Goal: Find specific page/section: Find specific page/section

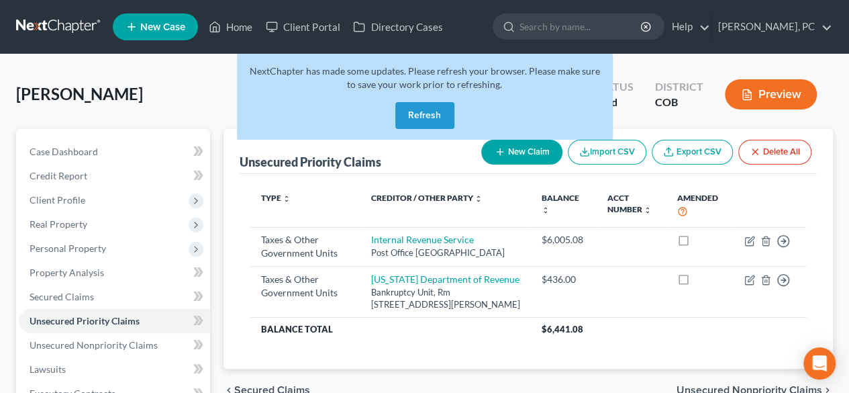
click at [412, 109] on button "Refresh" at bounding box center [424, 115] width 59 height 27
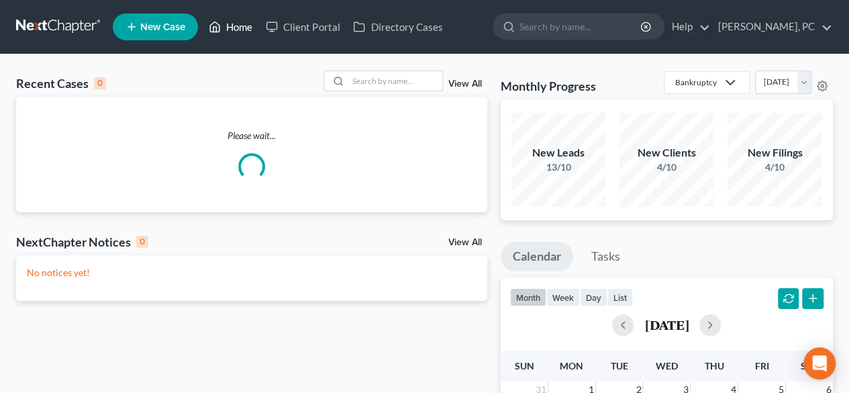
click at [236, 29] on link "Home" at bounding box center [230, 27] width 57 height 24
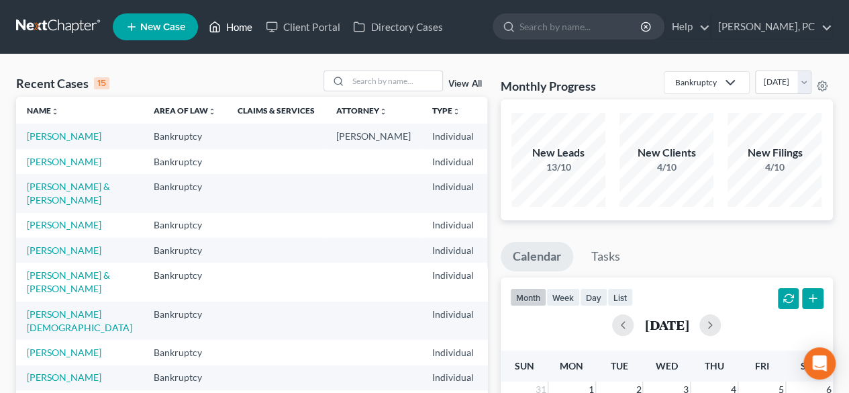
click at [236, 29] on link "Home" at bounding box center [230, 27] width 57 height 24
click at [414, 77] on input "search" at bounding box center [395, 80] width 94 height 19
type input "[PERSON_NAME]"
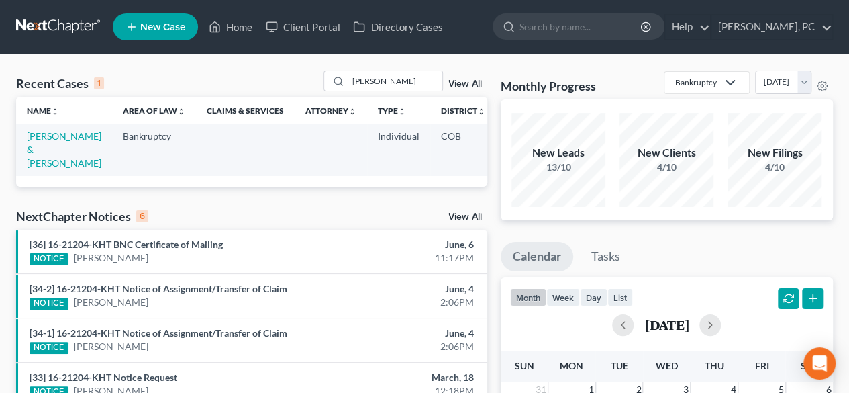
click at [461, 85] on link "View All" at bounding box center [466, 83] width 34 height 9
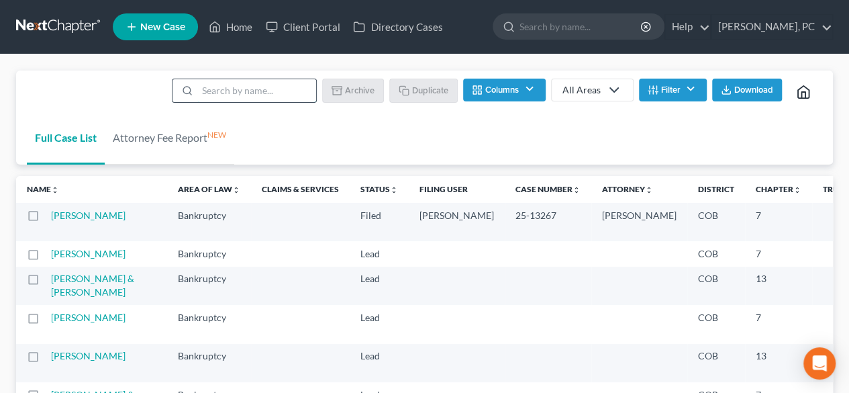
click at [230, 89] on input "search" at bounding box center [256, 90] width 119 height 23
click at [328, 24] on link "Client Portal" at bounding box center [302, 27] width 87 height 24
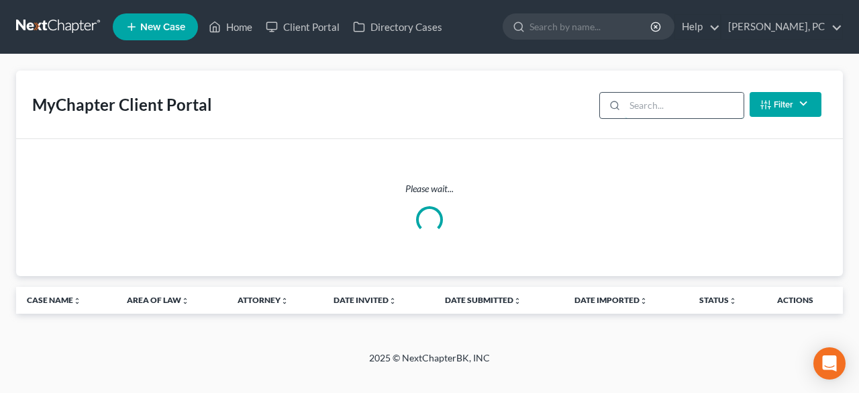
click at [650, 104] on input "search" at bounding box center [684, 106] width 119 height 26
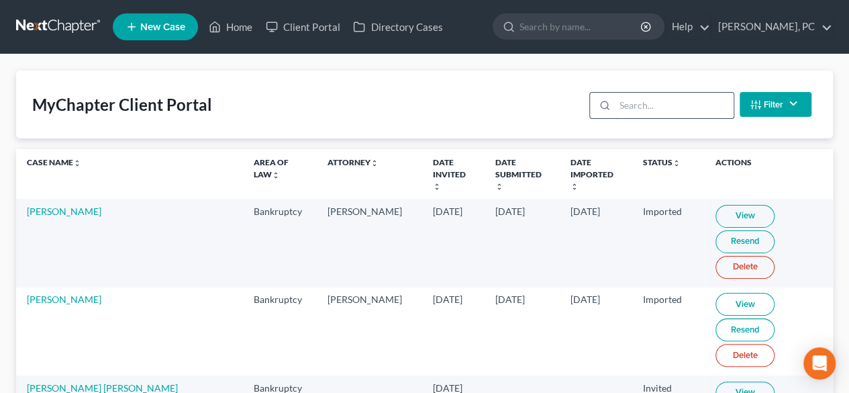
click at [650, 104] on input "search" at bounding box center [674, 106] width 119 height 26
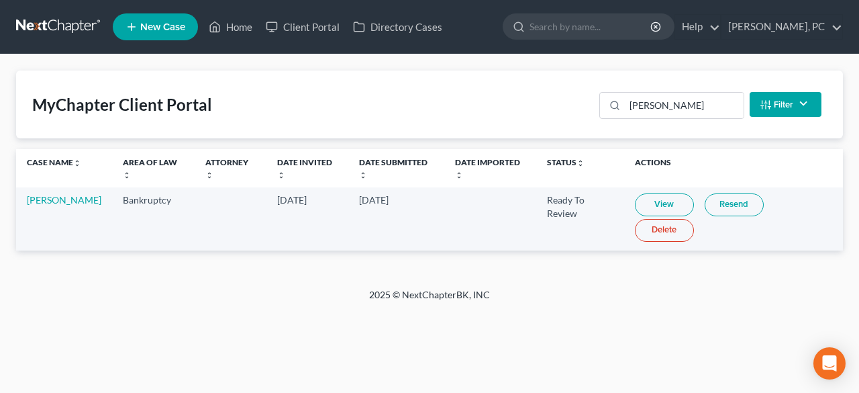
click at [670, 203] on link "View" at bounding box center [664, 204] width 59 height 23
click at [676, 104] on input "[PERSON_NAME]" at bounding box center [684, 106] width 119 height 26
type input "c"
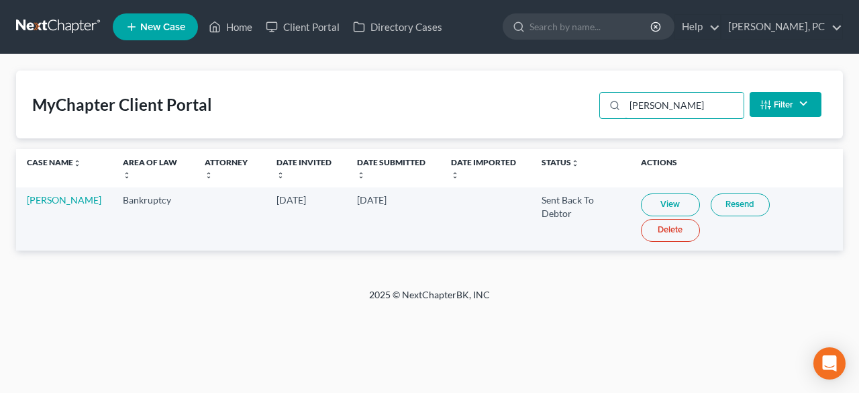
type input "[PERSON_NAME]"
click at [669, 202] on link "View" at bounding box center [670, 204] width 59 height 23
